Goal: Find contact information: Find contact information

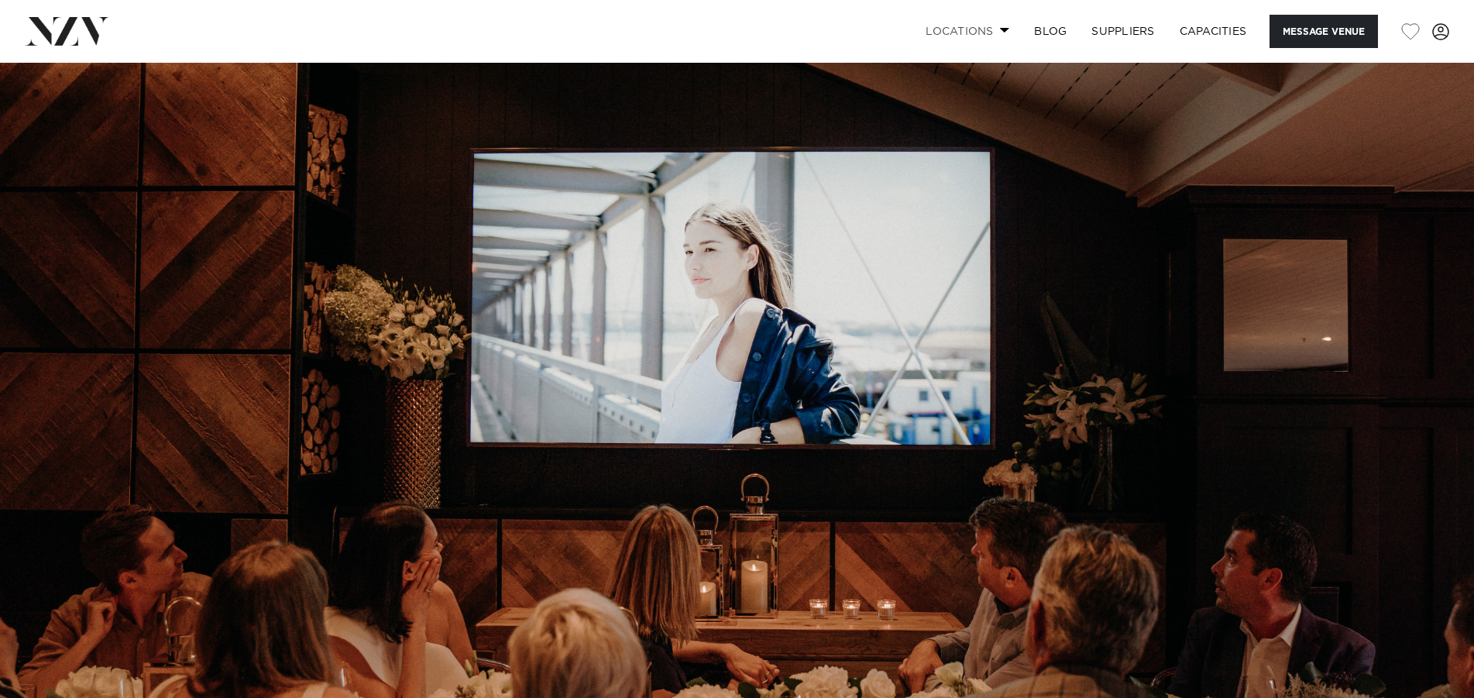
click at [976, 40] on link "Locations" at bounding box center [967, 31] width 108 height 33
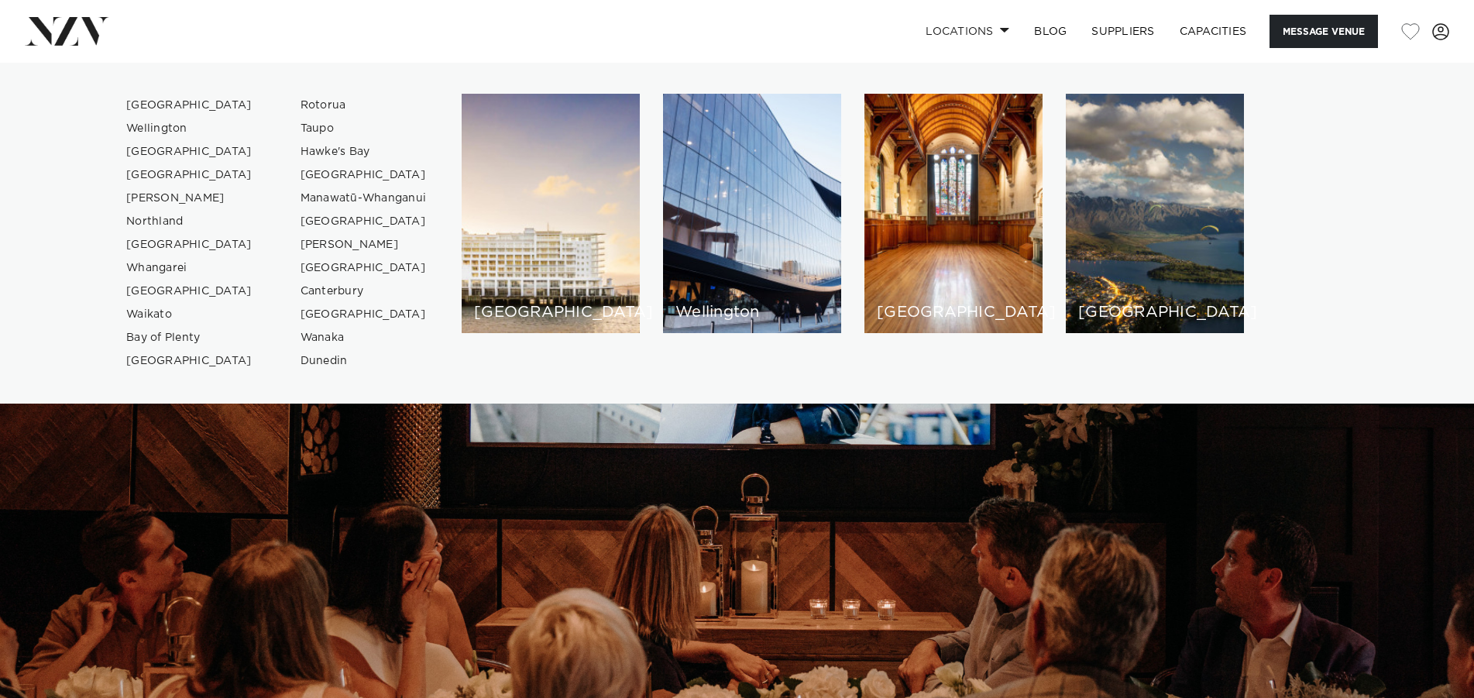
click at [1404, 58] on nav "Locations [GEOGRAPHIC_DATA] [GEOGRAPHIC_DATA] [GEOGRAPHIC_DATA] [GEOGRAPHIC_DAT…" at bounding box center [737, 31] width 1474 height 63
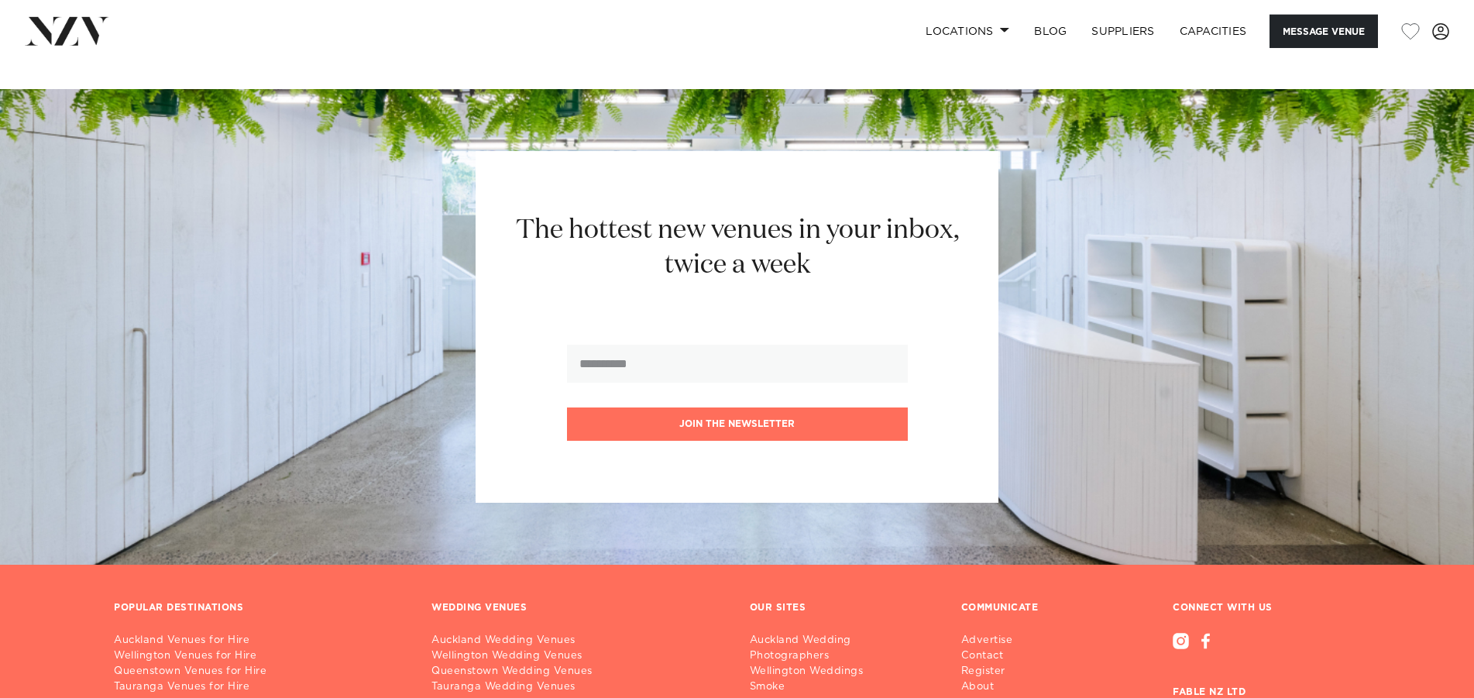
scroll to position [2590, 0]
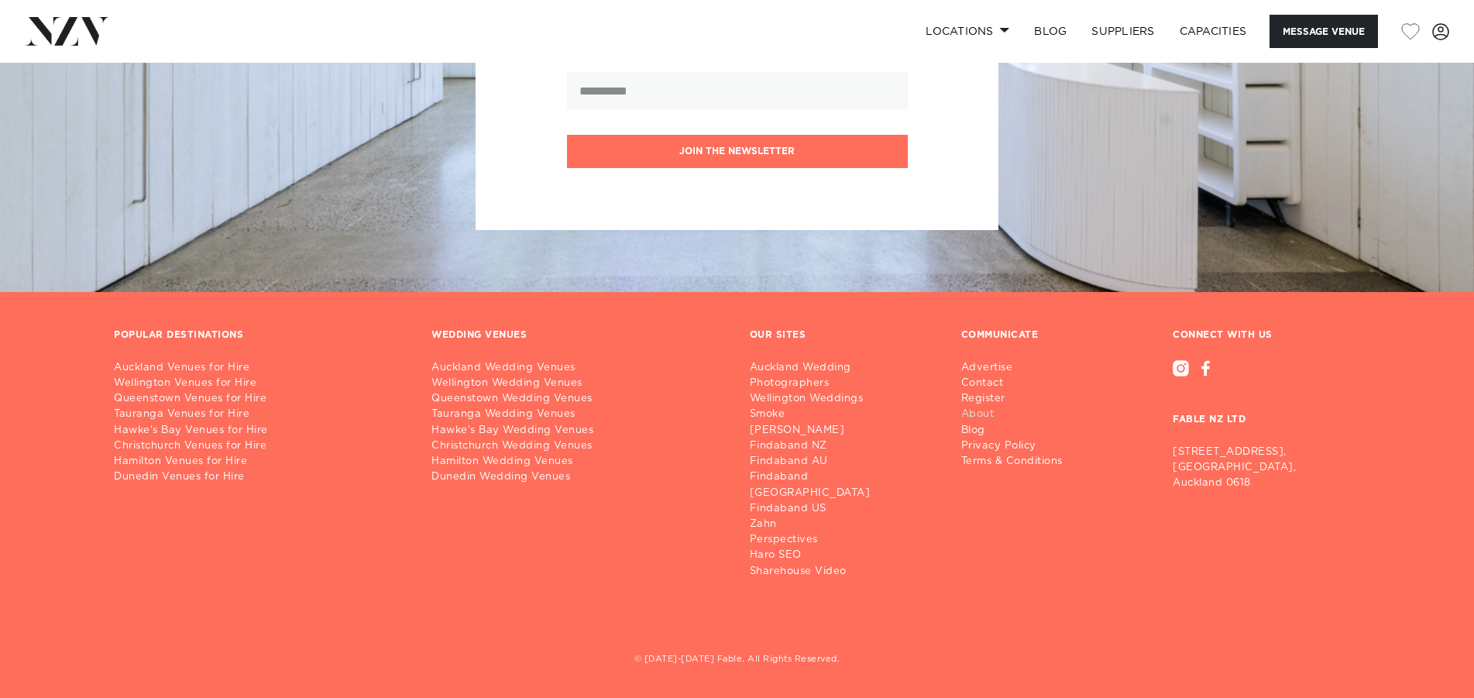
click at [977, 422] on link "About" at bounding box center [1018, 414] width 114 height 15
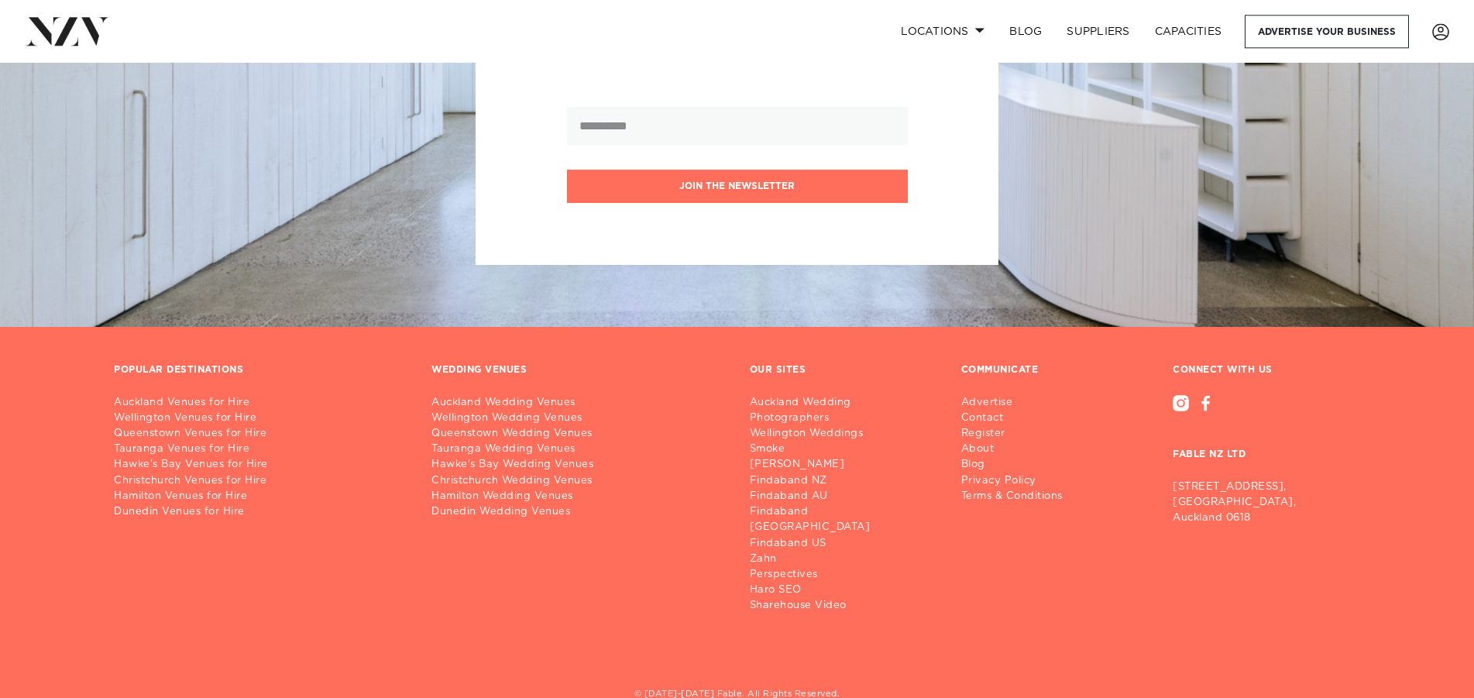
scroll to position [362, 0]
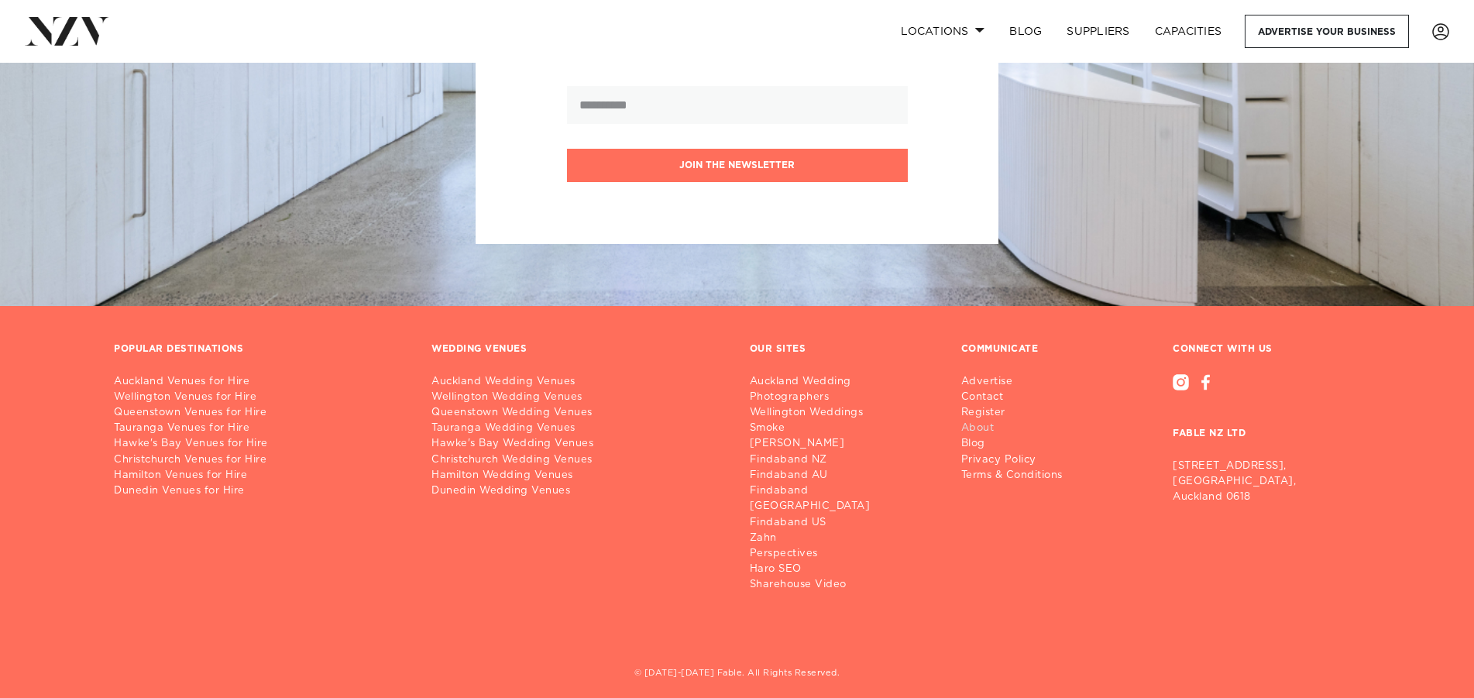
click at [988, 431] on link "About" at bounding box center [1018, 428] width 114 height 15
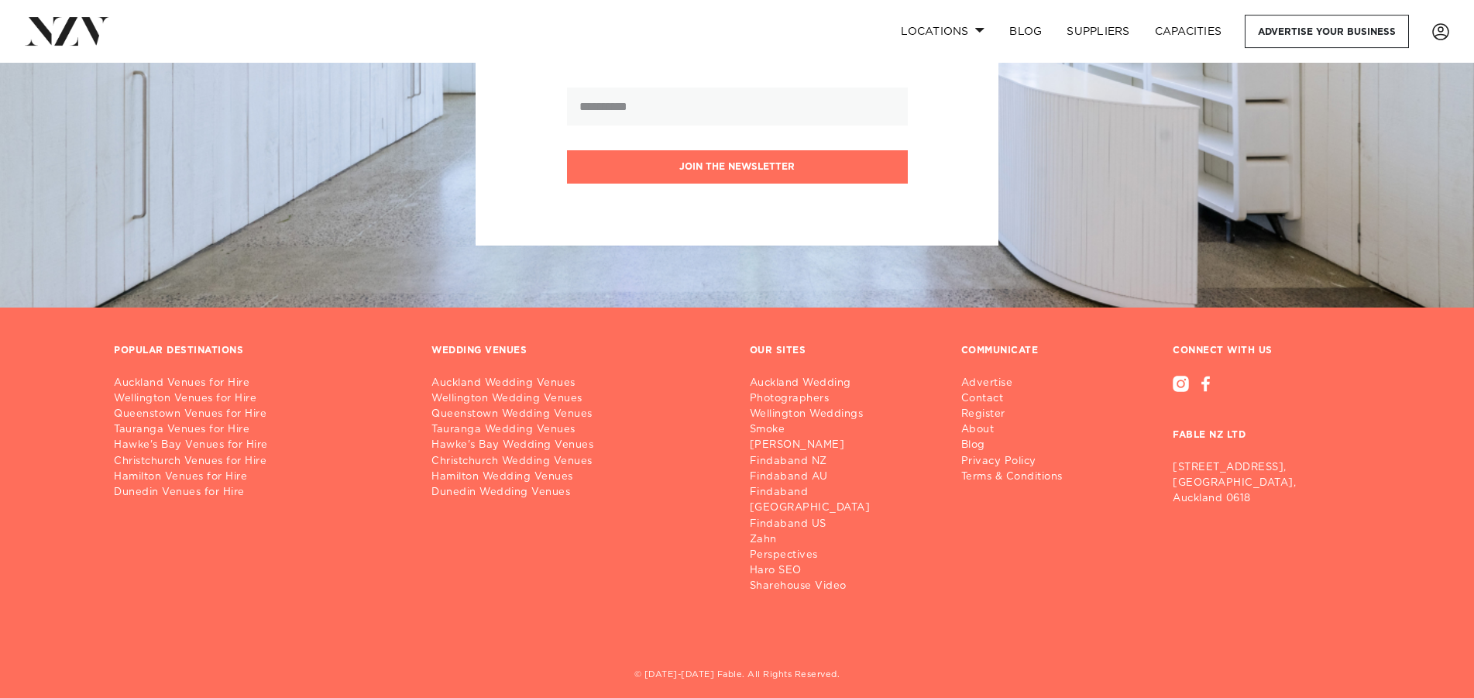
scroll to position [362, 0]
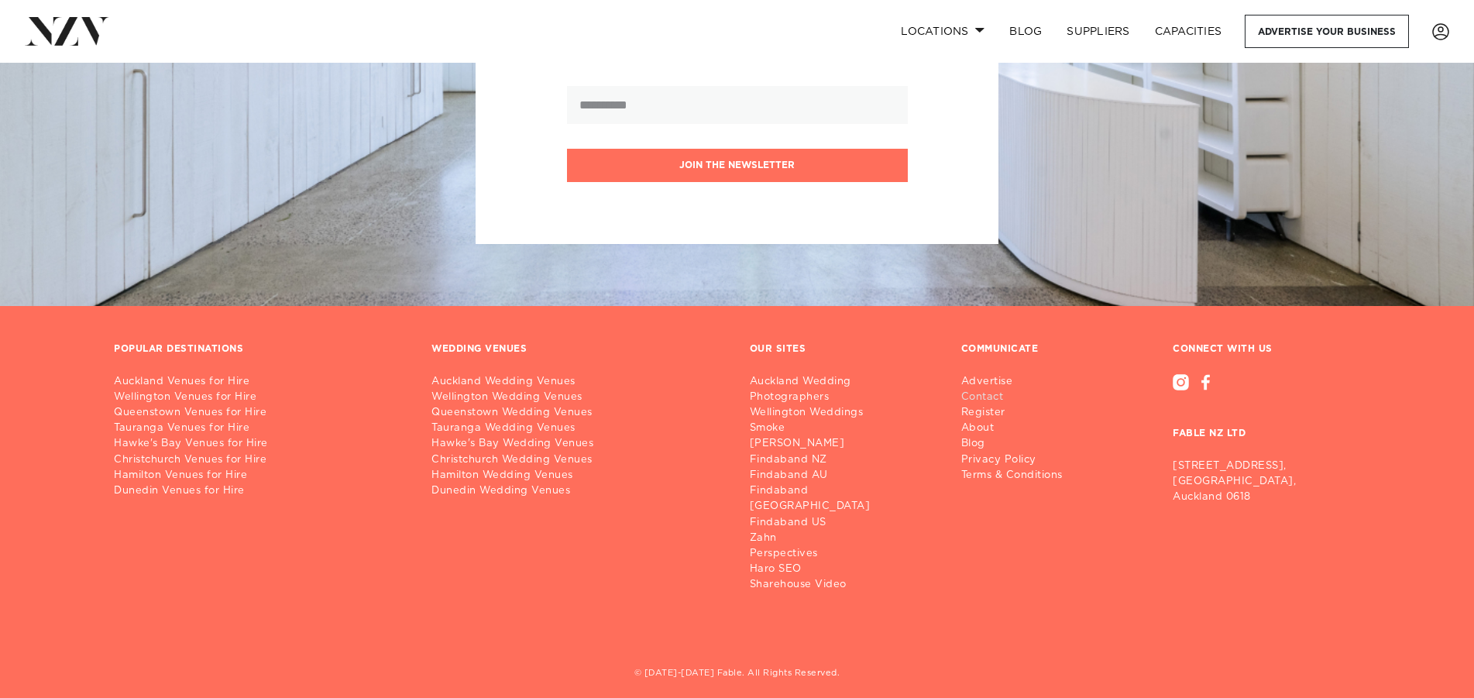
click at [989, 397] on link "Contact" at bounding box center [1018, 397] width 114 height 15
